Goal: Task Accomplishment & Management: Complete application form

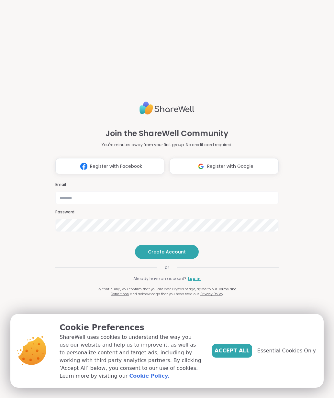
type input "**********"
click at [235, 344] on button "Accept All" at bounding box center [232, 351] width 40 height 14
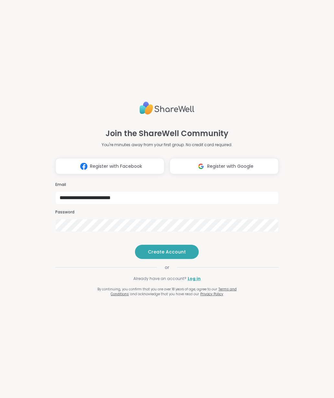
click at [170, 255] on span "Create Account" at bounding box center [167, 252] width 38 height 6
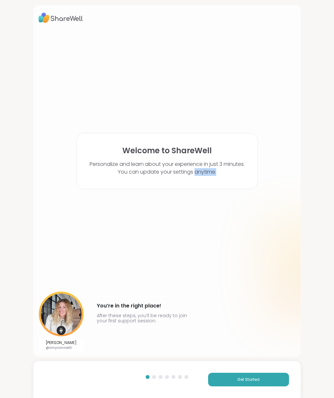
click at [175, 248] on div "Welcome to ShareWell Personalize and learn about your experience in just 3 minu…" at bounding box center [166, 190] width 257 height 321
click at [242, 379] on span "Get Started" at bounding box center [248, 380] width 22 height 6
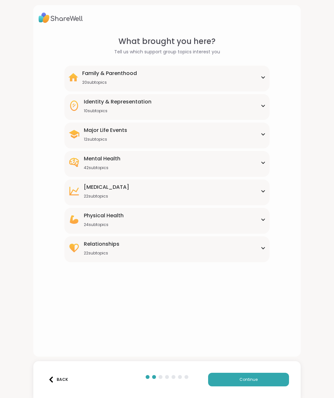
click at [164, 168] on div "Mental Health 42 subtopics" at bounding box center [167, 163] width 198 height 16
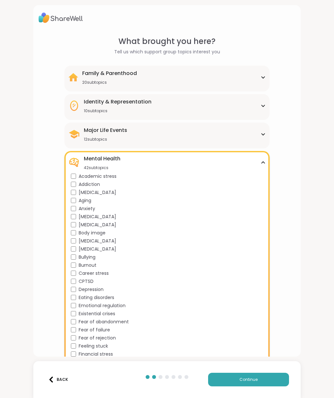
click at [71, 332] on div "Fear of failure" at bounding box center [168, 330] width 195 height 7
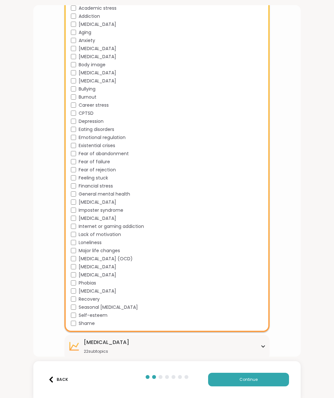
scroll to position [168, 0]
click at [71, 180] on div "Feeling stuck" at bounding box center [168, 177] width 195 height 7
click at [243, 380] on span "Continue" at bounding box center [248, 380] width 18 height 6
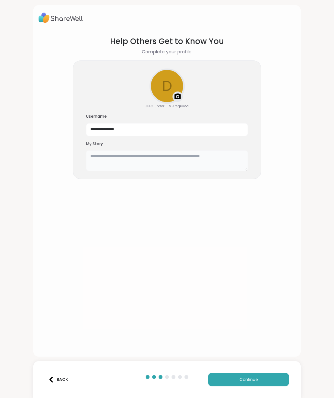
click at [168, 157] on textarea at bounding box center [167, 160] width 162 height 21
type textarea "**********"
click at [253, 375] on button "Continue" at bounding box center [248, 380] width 81 height 14
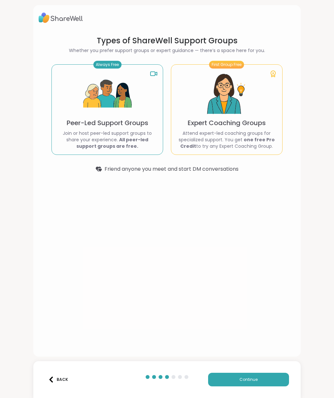
click at [122, 117] on img at bounding box center [107, 94] width 49 height 49
click at [262, 381] on button "Continue" at bounding box center [248, 380] width 81 height 14
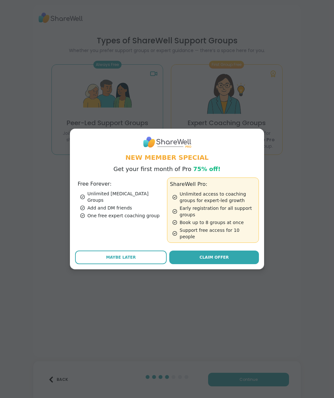
click at [116, 254] on span "Maybe Later" at bounding box center [121, 257] width 30 height 6
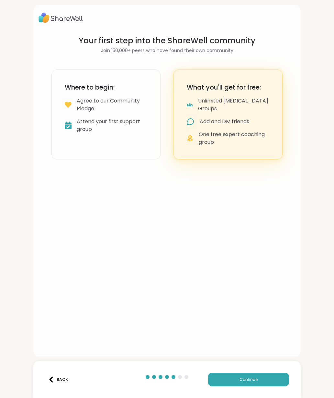
click at [240, 379] on span "Continue" at bounding box center [248, 380] width 18 height 6
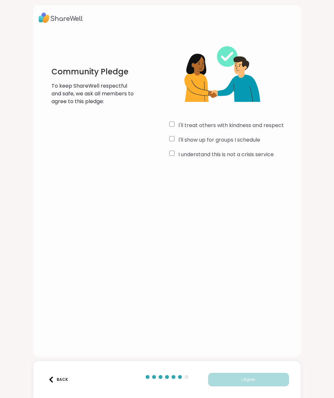
click at [168, 151] on div "Community Pledge To keep ShareWell respectful and safe, we ask all members to a…" at bounding box center [166, 98] width 257 height 124
click at [239, 377] on button "I Agree" at bounding box center [248, 380] width 81 height 14
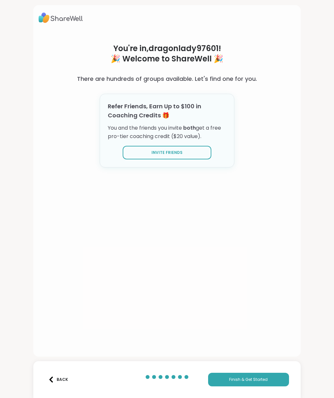
click at [263, 384] on button "Finish & Get Started" at bounding box center [248, 380] width 81 height 14
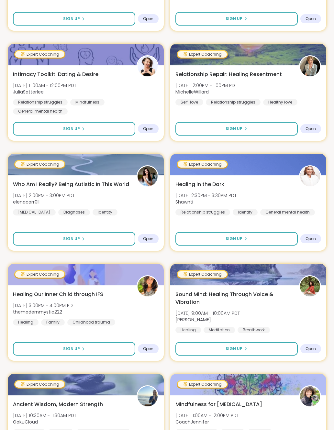
scroll to position [779, 0]
